Goal: Navigation & Orientation: Find specific page/section

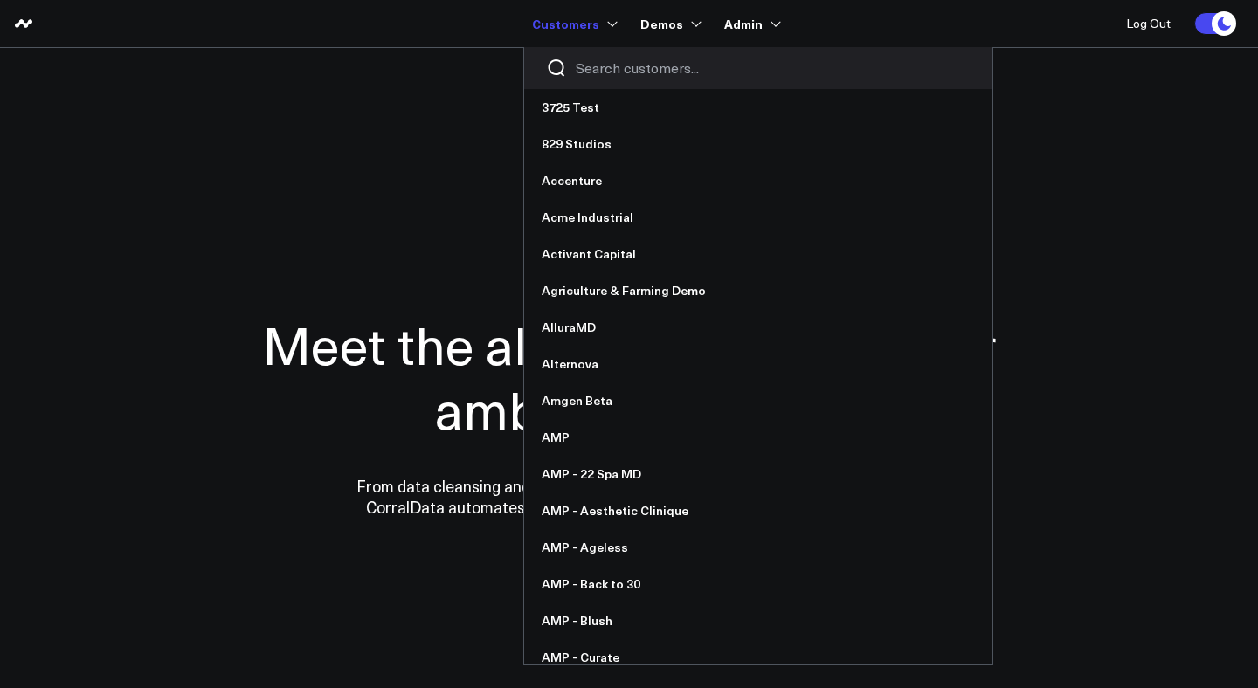
click at [598, 65] on input "Search customers input" at bounding box center [773, 68] width 395 height 19
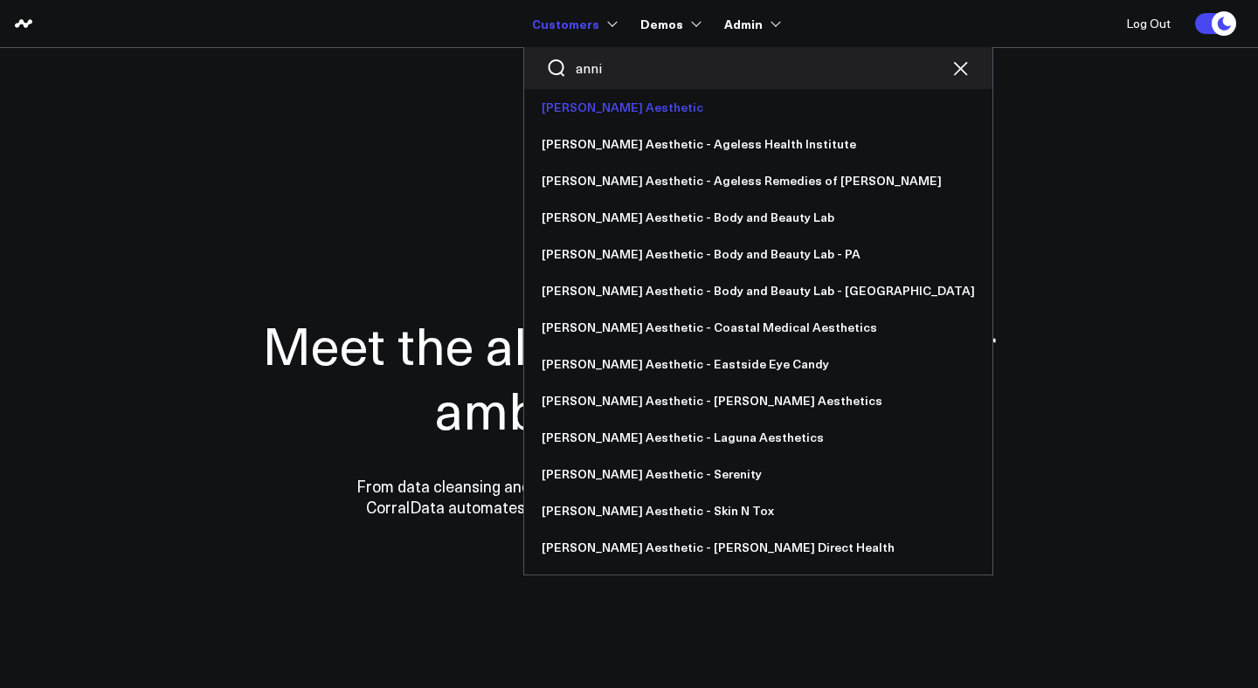
type input "anni"
click at [607, 106] on link "[PERSON_NAME] Aesthetic" at bounding box center [758, 107] width 468 height 37
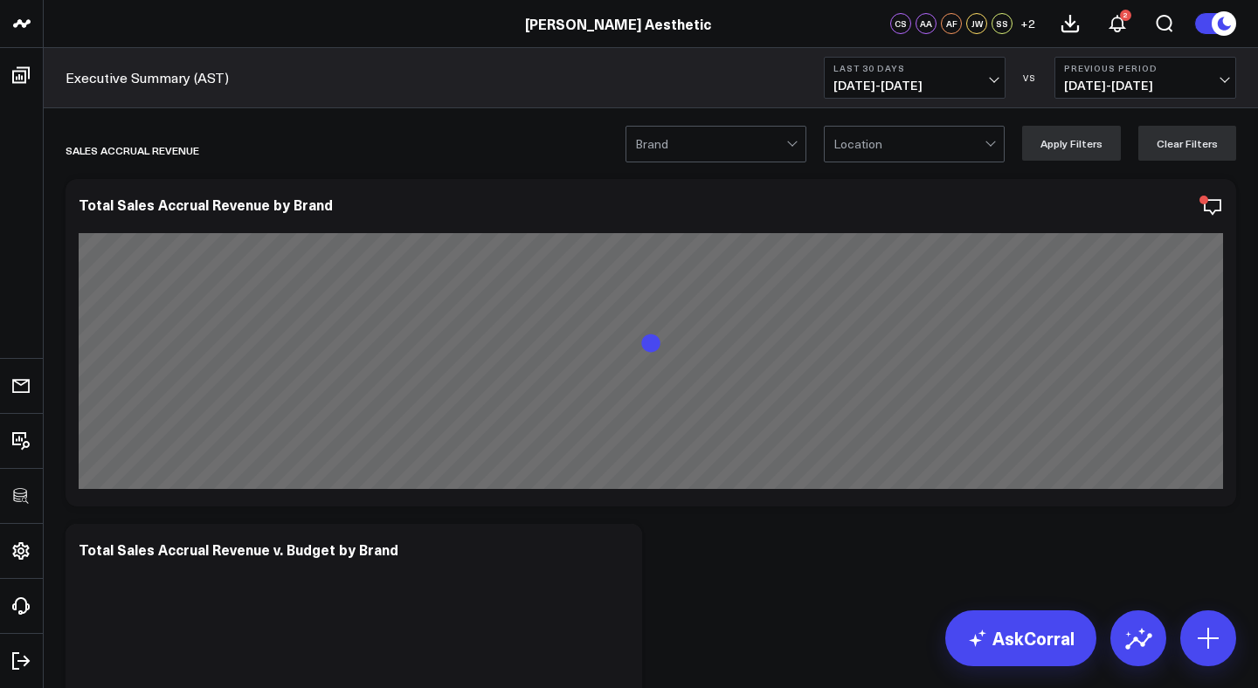
click at [906, 158] on div at bounding box center [908, 144] width 151 height 35
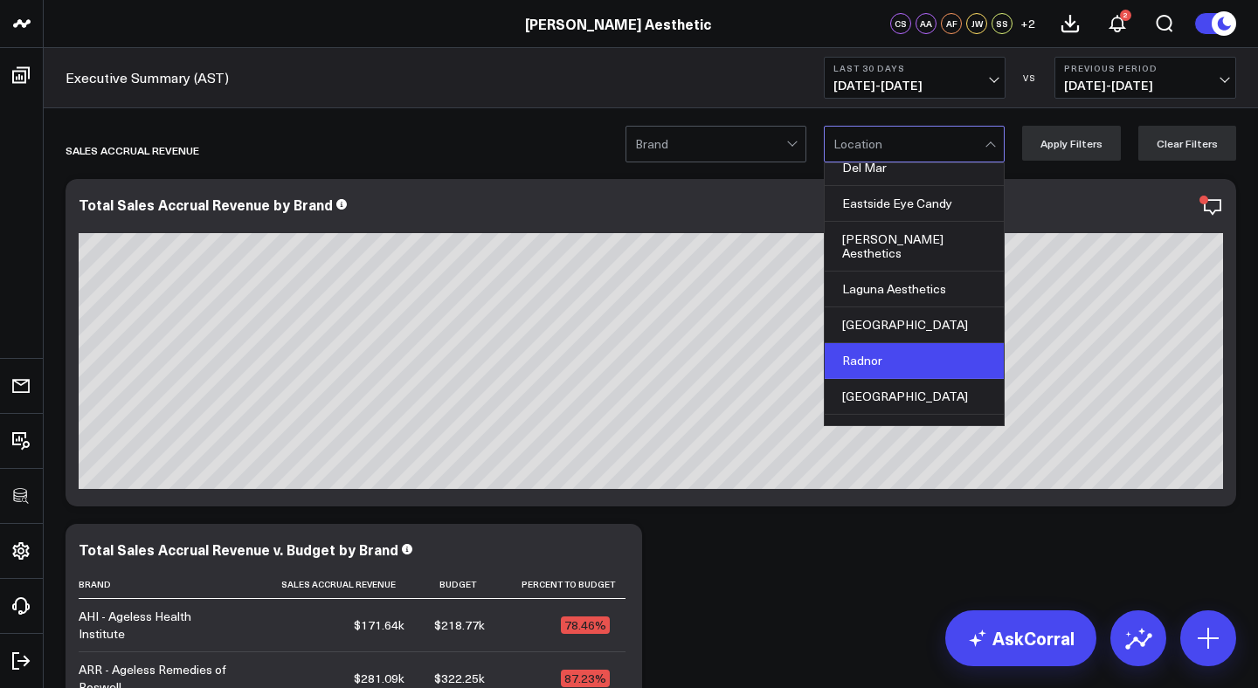
scroll to position [181, 0]
